Goal: Task Accomplishment & Management: Manage account settings

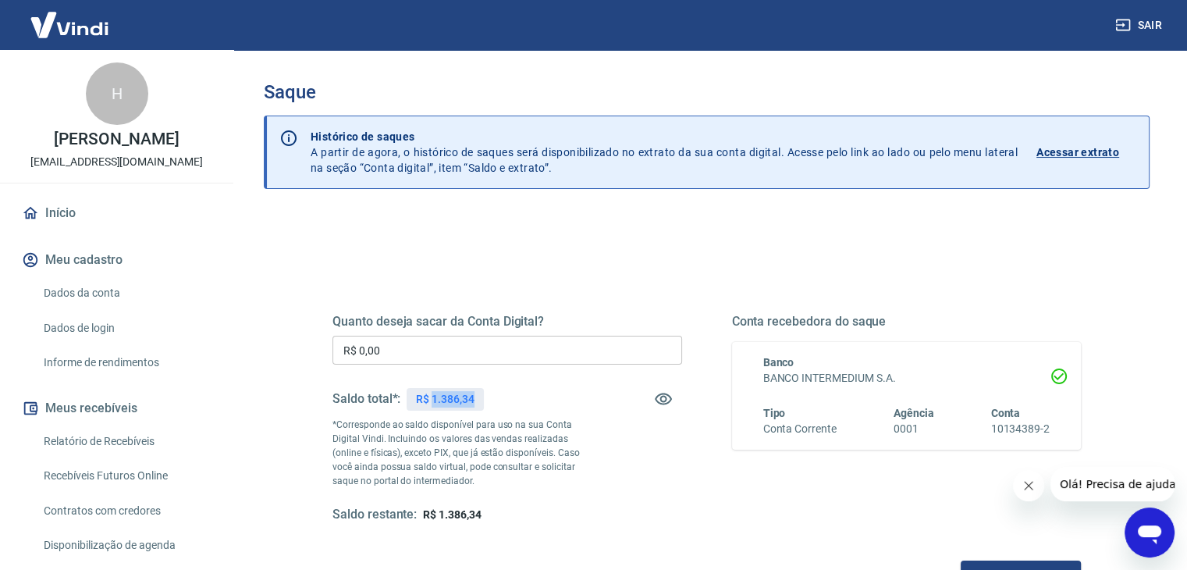
drag, startPoint x: 433, startPoint y: 394, endPoint x: 487, endPoint y: 397, distance: 53.9
click at [487, 397] on div "Saldo total*: R$ 1.386,34" at bounding box center [507, 398] width 350 height 37
copy p "1.386,34"
click at [288, 327] on div "Quanto deseja sacar da Conta Digital? R$ 0,00 ​ Saldo total*: R$ 1.386,34 *Corr…" at bounding box center [707, 493] width 886 height 558
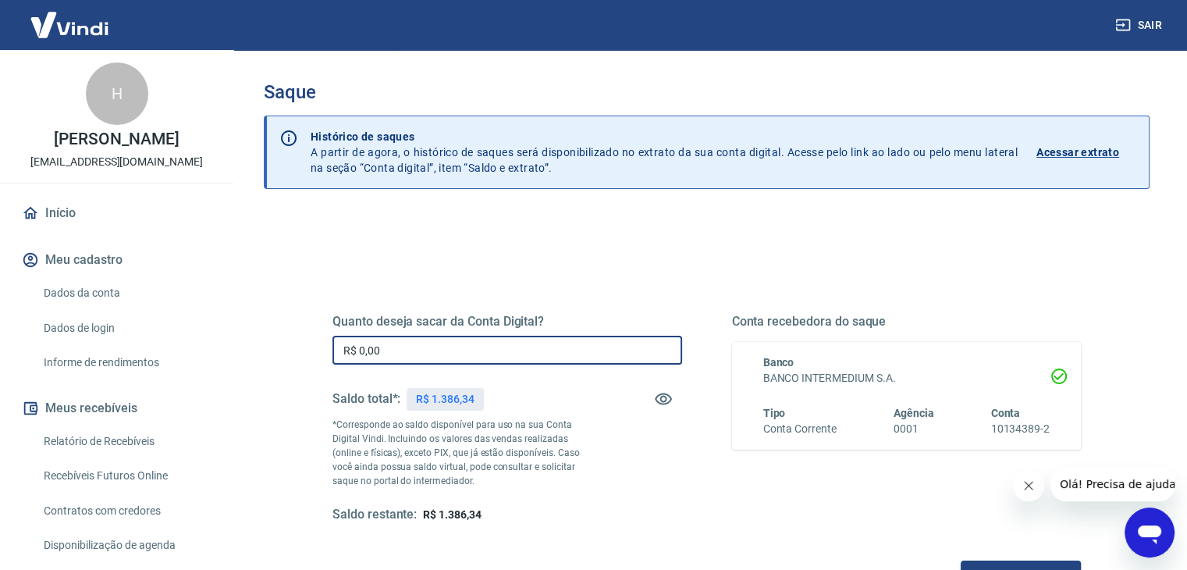
paste input "1.386,34"
type input "R$ 1.386,34"
drag, startPoint x: 555, startPoint y: 274, endPoint x: 563, endPoint y: 276, distance: 8.9
click at [559, 275] on div "Quanto deseja sacar da Conta Digital? R$ 1.386,34 ​ Saldo total*: R$ 1.386,34 *…" at bounding box center [707, 426] width 786 height 363
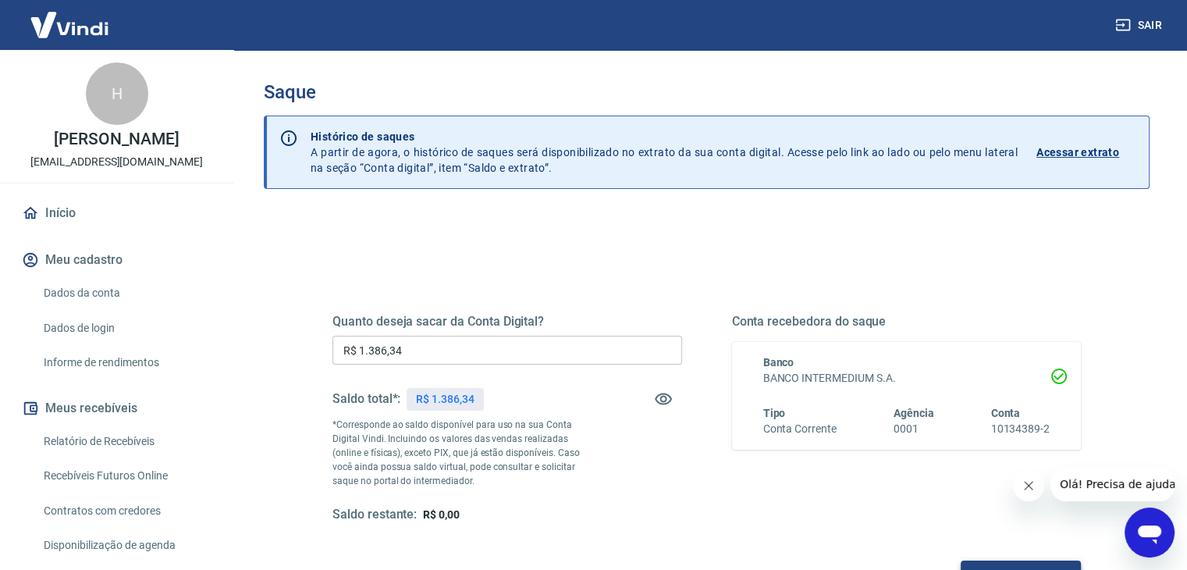
click at [1049, 565] on button "Solicitar saque" at bounding box center [1021, 574] width 120 height 29
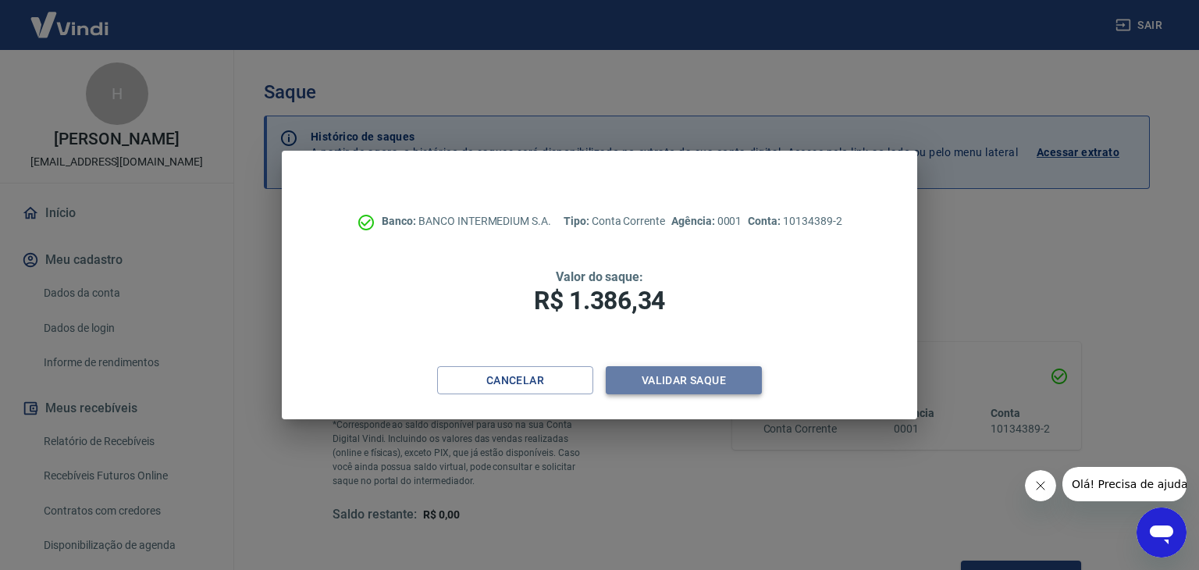
click at [673, 381] on button "Validar saque" at bounding box center [684, 380] width 156 height 29
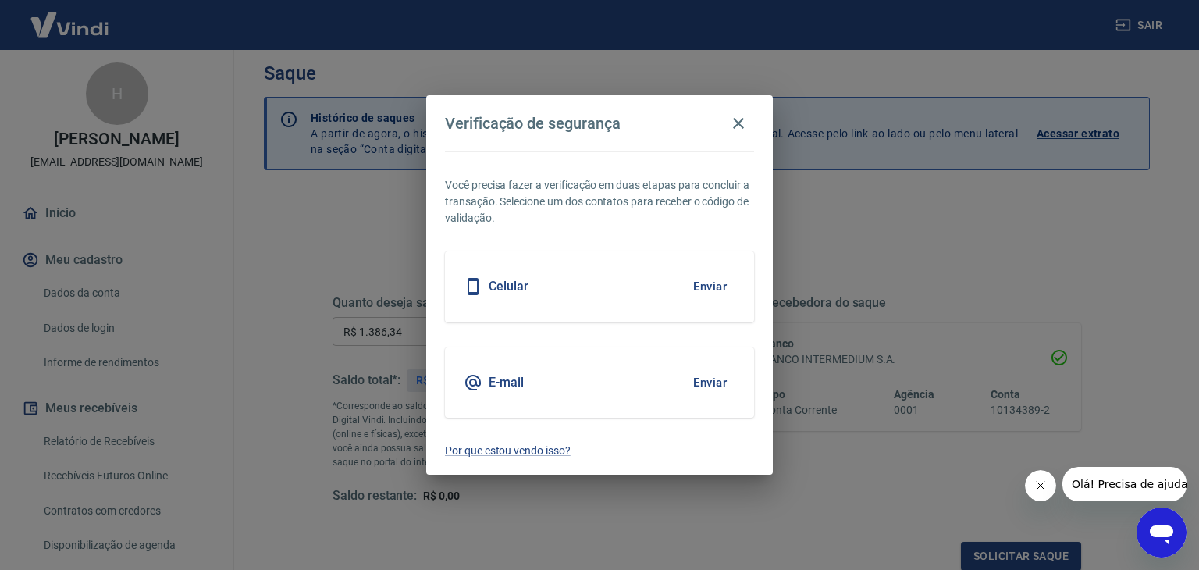
click at [712, 389] on button "Enviar" at bounding box center [709, 382] width 51 height 33
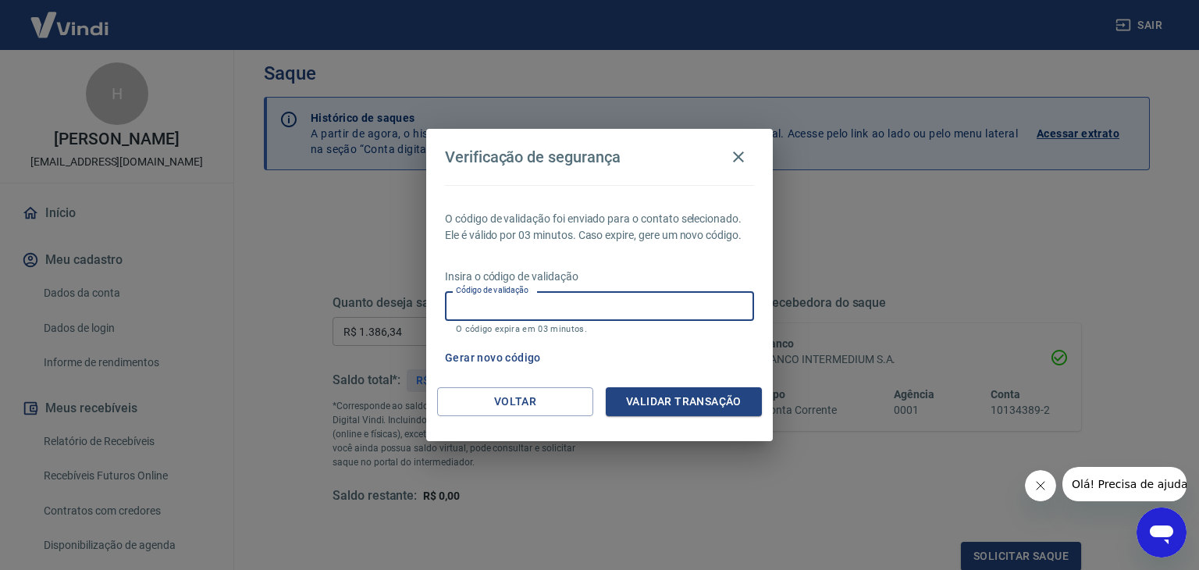
click at [577, 307] on input "Código de validação" at bounding box center [599, 305] width 309 height 29
type input "535312"
click at [713, 412] on button "Validar transação" at bounding box center [684, 401] width 156 height 29
